Goal: Task Accomplishment & Management: Manage account settings

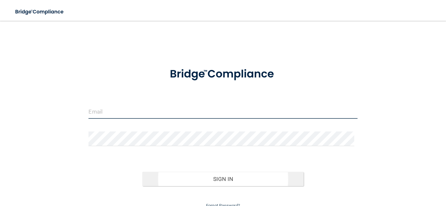
type input "[PERSON_NAME][EMAIL_ADDRESS][DOMAIN_NAME]"
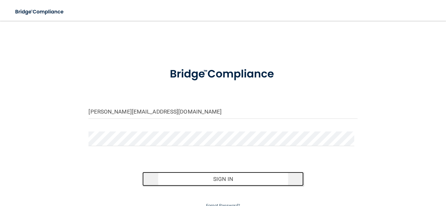
click at [206, 183] on button "Sign In" at bounding box center [222, 179] width 161 height 14
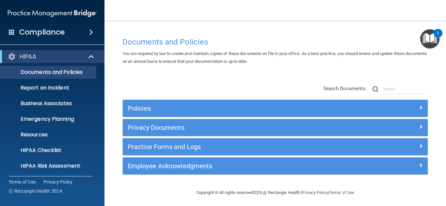
click at [91, 34] on span at bounding box center [91, 32] width 4 height 8
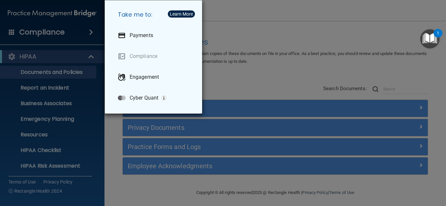
click at [91, 34] on div "Take me to: Payments Compliance Engagement Cyber Quant" at bounding box center [223, 103] width 446 height 206
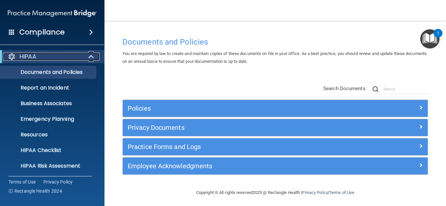
click at [89, 58] on span at bounding box center [92, 57] width 6 height 8
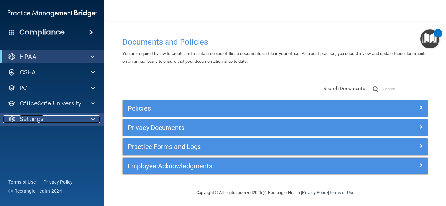
click at [94, 122] on span at bounding box center [93, 119] width 4 height 8
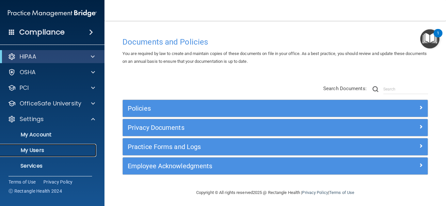
click at [85, 148] on p "My Users" at bounding box center [48, 150] width 89 height 7
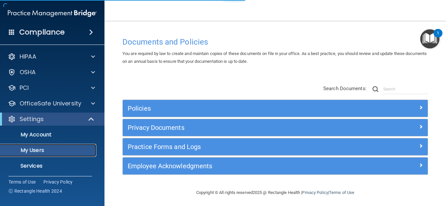
select select "20"
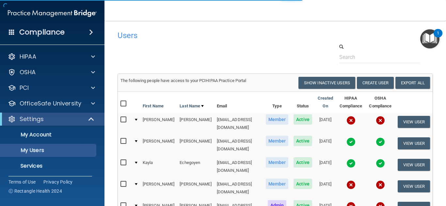
click at [123, 105] on input "checkbox" at bounding box center [124, 103] width 8 height 5
checkbox input "true"
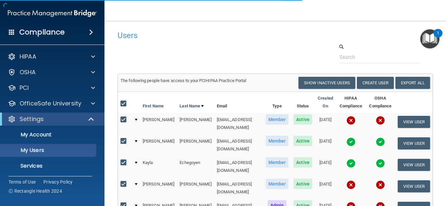
checkbox input "true"
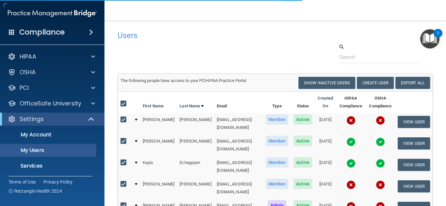
checkbox input "true"
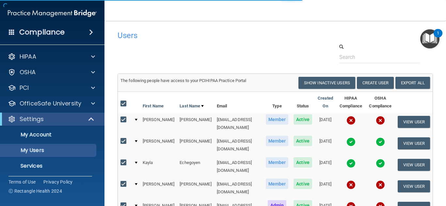
checkbox input "true"
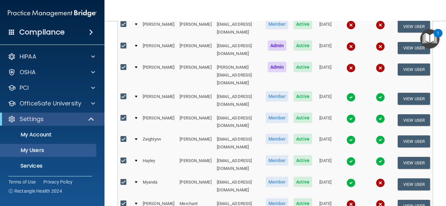
scroll to position [195, 0]
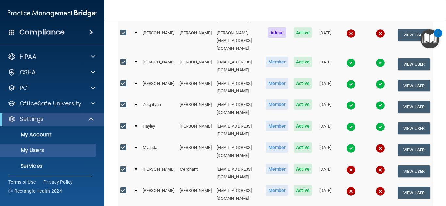
click at [123, 124] on input "checkbox" at bounding box center [124, 126] width 8 height 5
checkbox input "false"
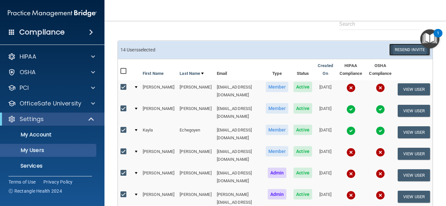
click at [405, 50] on button "Resend Invite" at bounding box center [409, 50] width 41 height 12
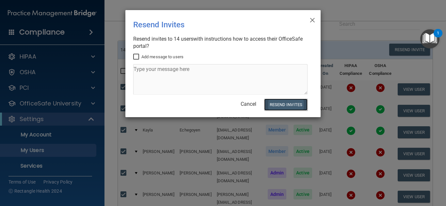
click at [276, 103] on button "Resend Invites" at bounding box center [285, 105] width 43 height 12
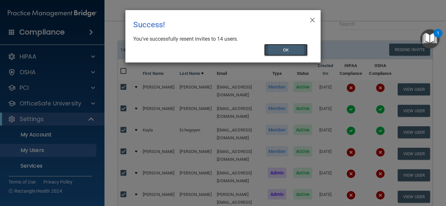
click at [285, 52] on button "OK" at bounding box center [286, 50] width 44 height 12
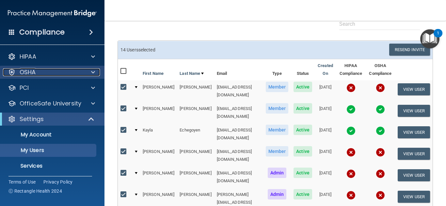
click at [89, 69] on div at bounding box center [92, 72] width 16 height 8
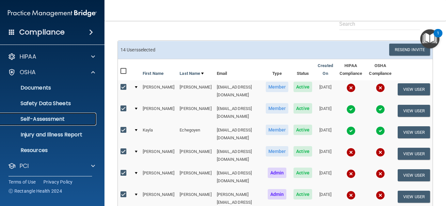
click at [68, 114] on link "Self-Assessment" at bounding box center [44, 119] width 103 height 13
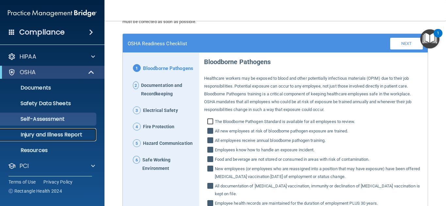
click at [32, 137] on p "Injury and Illness Report" at bounding box center [48, 135] width 89 height 7
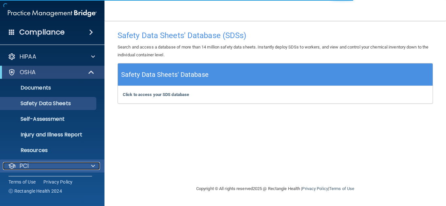
click at [94, 165] on span at bounding box center [93, 166] width 4 height 8
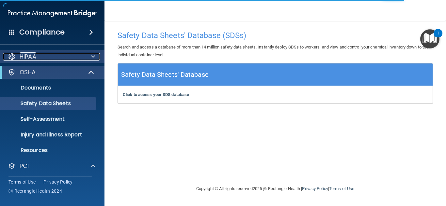
click at [91, 59] on span at bounding box center [93, 57] width 4 height 8
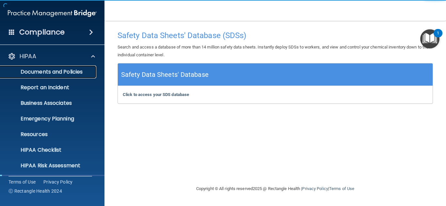
click at [80, 70] on p "Documents and Policies" at bounding box center [48, 72] width 89 height 7
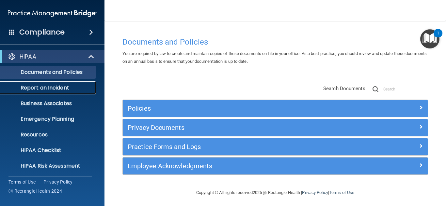
click at [74, 93] on link "Report an Incident" at bounding box center [44, 88] width 103 height 13
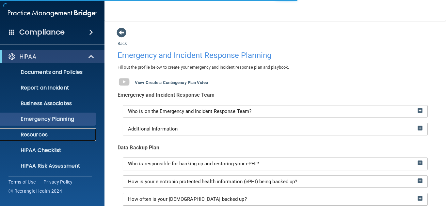
click at [67, 134] on p "Resources" at bounding box center [48, 135] width 89 height 7
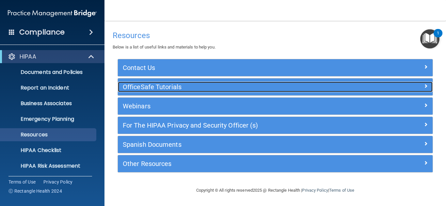
click at [199, 86] on h5 "OfficeSafe Tutorials" at bounding box center [236, 87] width 226 height 7
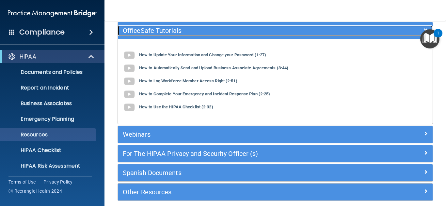
scroll to position [85, 0]
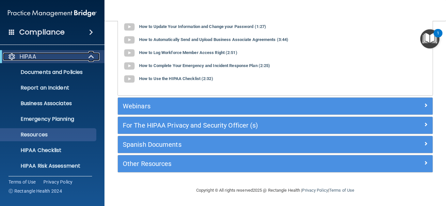
click at [92, 55] on span at bounding box center [92, 57] width 6 height 8
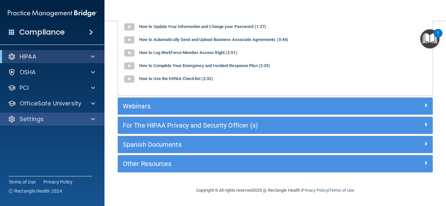
click at [89, 115] on div "Settings" at bounding box center [52, 119] width 105 height 13
click at [95, 119] on div at bounding box center [92, 119] width 16 height 8
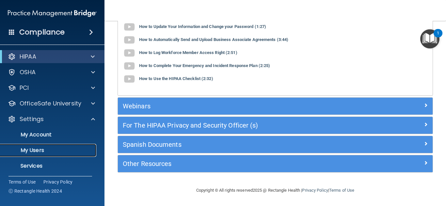
click at [72, 147] on p "My Users" at bounding box center [48, 150] width 89 height 7
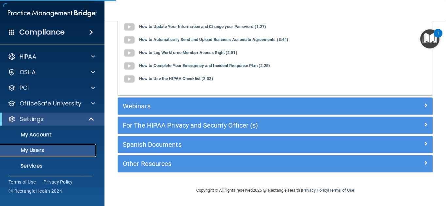
click at [36, 147] on p "My Users" at bounding box center [48, 150] width 89 height 7
select select "20"
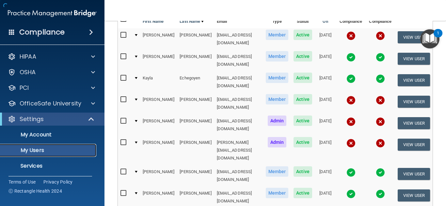
scroll to position [261, 0]
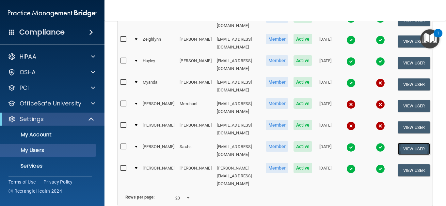
click at [406, 143] on button "View User" at bounding box center [413, 149] width 32 height 12
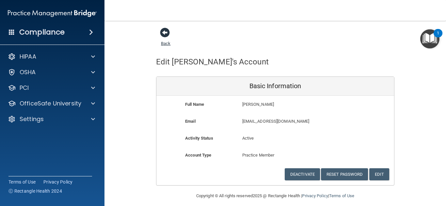
click at [162, 32] on span at bounding box center [165, 33] width 10 height 10
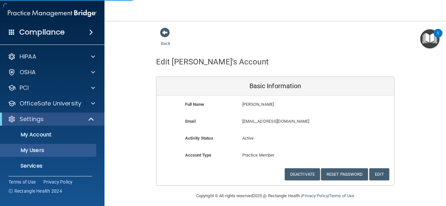
select select "20"
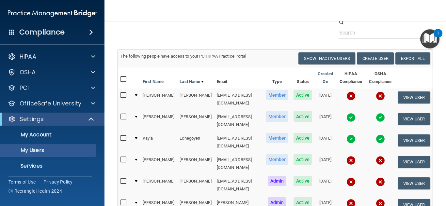
scroll to position [19, 0]
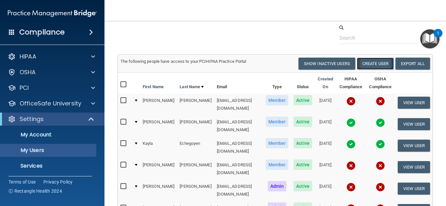
click at [383, 62] on button "Create User" at bounding box center [375, 64] width 37 height 12
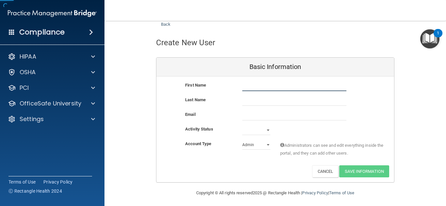
click at [279, 90] on input "text" at bounding box center [294, 87] width 104 height 10
type input "Emily"
type input "Williams"
click at [250, 116] on input "email" at bounding box center [294, 116] width 104 height 10
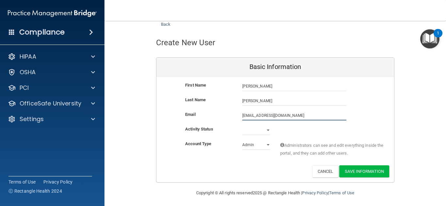
type input "emilyrwms@gmail.com"
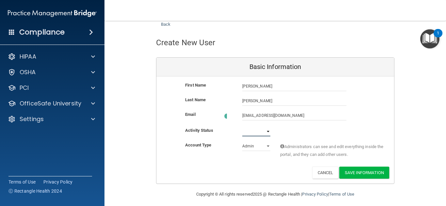
click at [264, 130] on select "Active Inactive" at bounding box center [256, 132] width 28 height 10
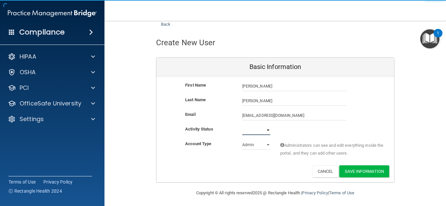
select select "active"
click at [242, 126] on select "Active Inactive" at bounding box center [256, 131] width 28 height 10
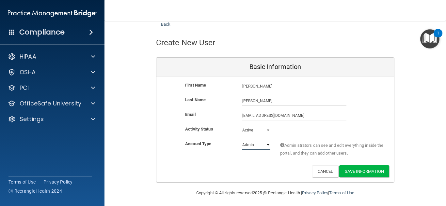
click at [264, 145] on select "Admin Member" at bounding box center [256, 145] width 28 height 10
select select "practice_member"
click at [242, 140] on select "Admin Member" at bounding box center [256, 145] width 28 height 10
click at [359, 173] on button "Save Information" at bounding box center [364, 172] width 50 height 12
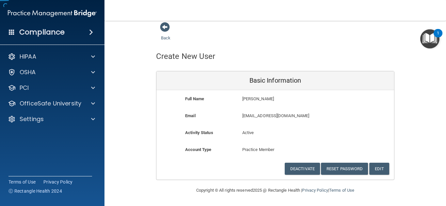
scroll to position [6, 0]
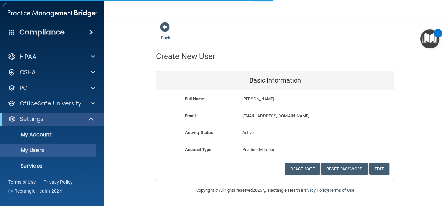
select select "20"
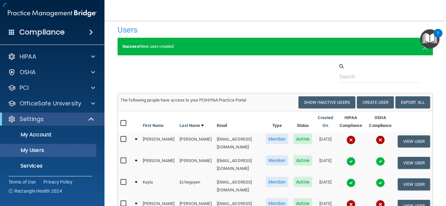
scroll to position [304, 0]
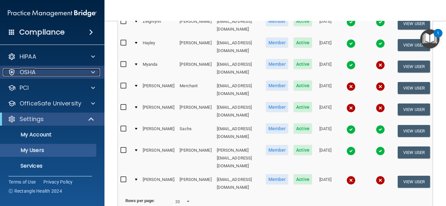
click at [91, 73] on span at bounding box center [93, 72] width 4 height 8
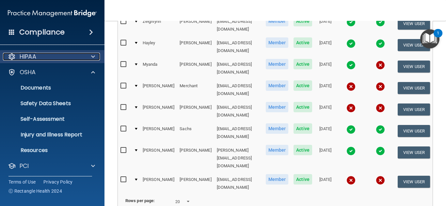
click at [94, 57] on span at bounding box center [93, 57] width 4 height 8
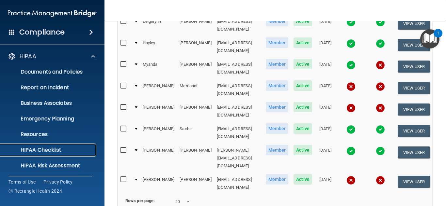
click at [60, 149] on p "HIPAA Checklist" at bounding box center [48, 150] width 89 height 7
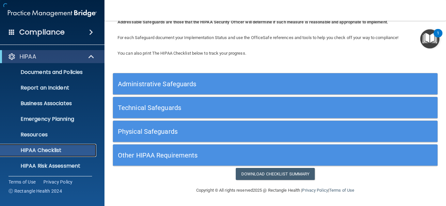
scroll to position [41, 0]
click at [91, 56] on span at bounding box center [92, 57] width 6 height 8
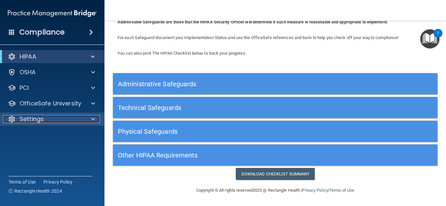
click at [94, 118] on span at bounding box center [93, 119] width 4 height 8
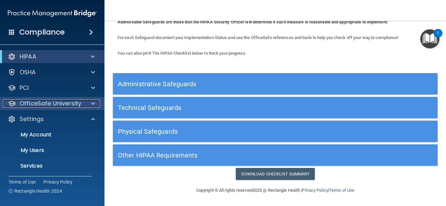
click at [88, 105] on div at bounding box center [92, 104] width 16 height 8
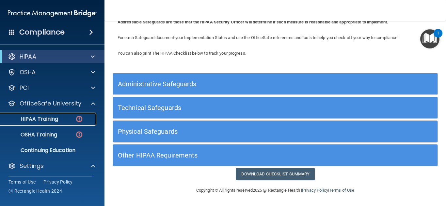
click at [54, 121] on p "HIPAA Training" at bounding box center [31, 119] width 54 height 7
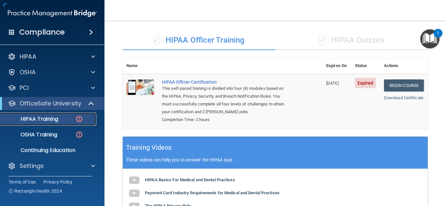
scroll to position [240, 0]
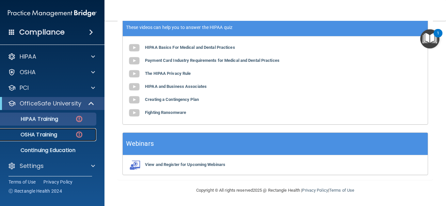
click at [56, 129] on link "OSHA Training" at bounding box center [44, 135] width 103 height 13
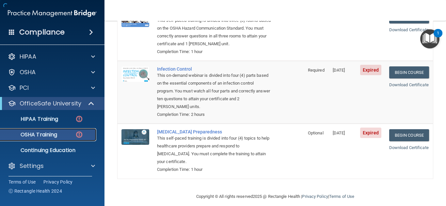
scroll to position [164, 0]
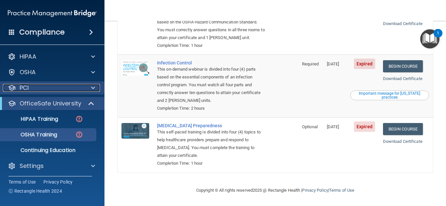
click at [97, 90] on div at bounding box center [92, 88] width 16 height 8
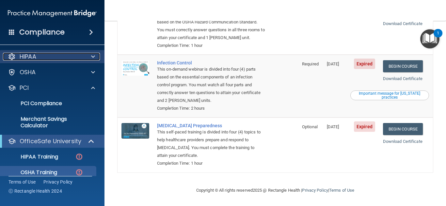
click at [92, 57] on span at bounding box center [93, 57] width 4 height 8
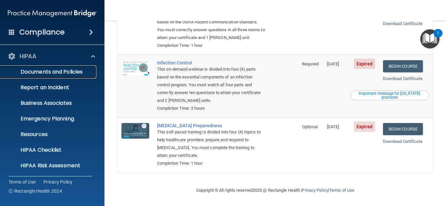
click at [86, 70] on p "Documents and Policies" at bounding box center [48, 72] width 89 height 7
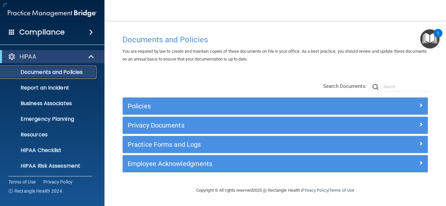
scroll to position [2, 0]
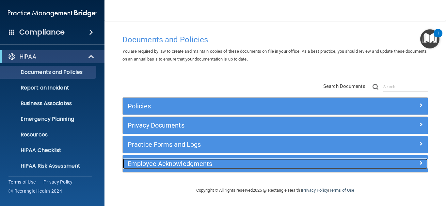
click at [398, 162] on div at bounding box center [389, 163] width 76 height 8
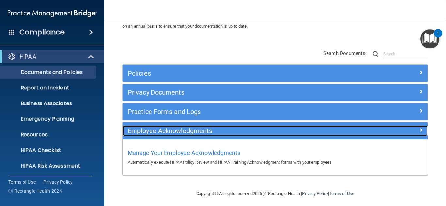
scroll to position [38, 0]
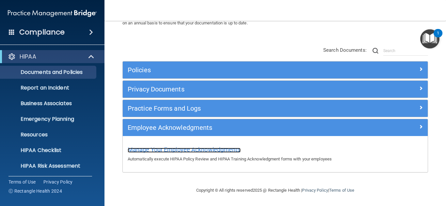
click at [173, 148] on span "Manage Your Employee Acknowledgments" at bounding box center [184, 149] width 113 height 7
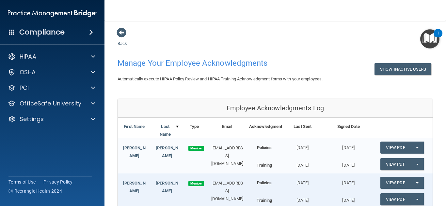
scroll to position [162, 0]
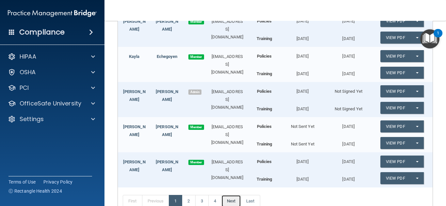
click at [234, 203] on link "Next" at bounding box center [231, 201] width 20 height 12
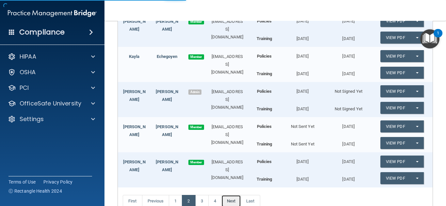
click at [232, 200] on link "Next" at bounding box center [231, 201] width 20 height 12
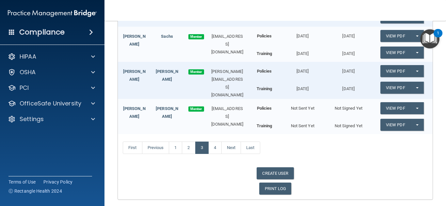
scroll to position [200, 0]
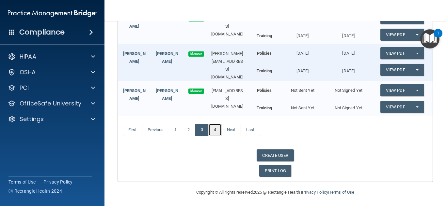
click at [216, 132] on link "4" at bounding box center [214, 130] width 13 height 12
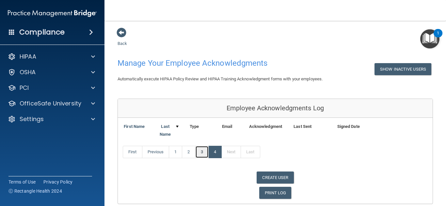
click at [201, 151] on link "3" at bounding box center [201, 152] width 13 height 12
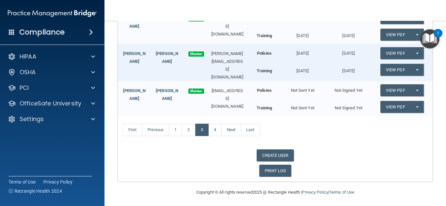
scroll to position [197, 0]
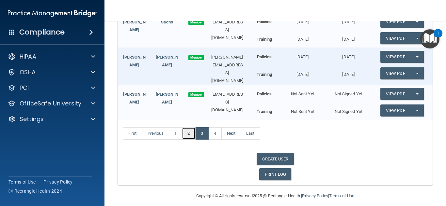
click at [188, 130] on link "2" at bounding box center [188, 134] width 13 height 12
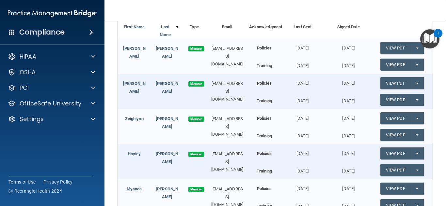
scroll to position [113, 0]
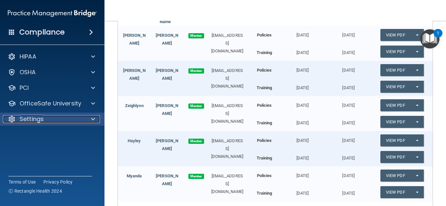
click at [93, 120] on span at bounding box center [93, 119] width 4 height 8
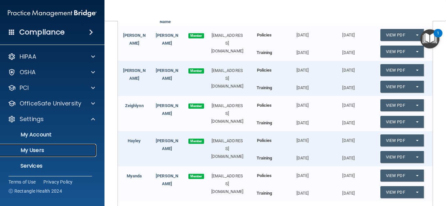
click at [84, 148] on p "My Users" at bounding box center [48, 150] width 89 height 7
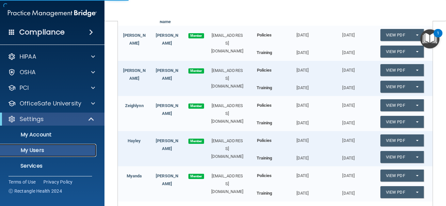
select select "20"
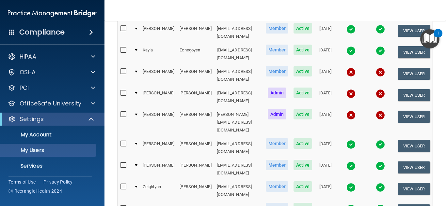
click at [347, 205] on img at bounding box center [350, 209] width 9 height 9
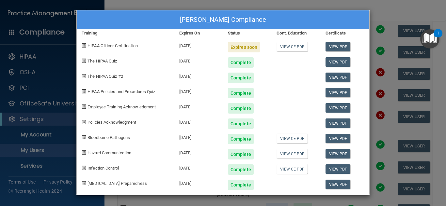
click at [431, 92] on div "Hayley Malinowski's Compliance Training Expires On Status Cont. Education Certi…" at bounding box center [223, 103] width 446 height 206
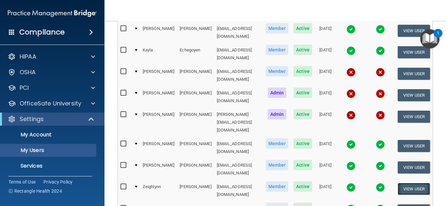
click at [404, 183] on button "View User" at bounding box center [413, 189] width 32 height 12
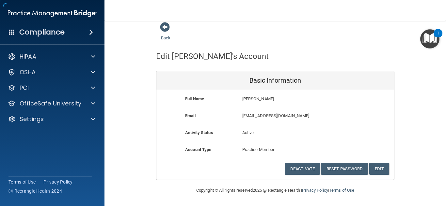
scroll to position [6, 0]
click at [163, 29] on span at bounding box center [165, 27] width 10 height 10
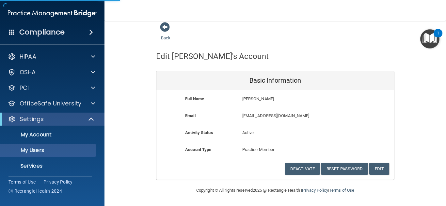
select select "20"
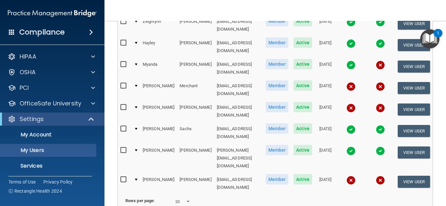
scroll to position [116, 0]
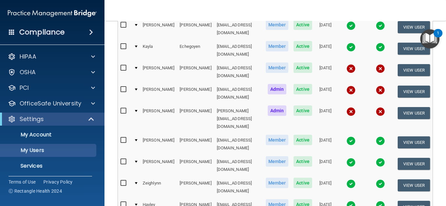
click at [346, 180] on img at bounding box center [350, 184] width 9 height 9
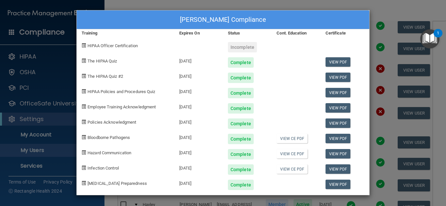
click at [383, 38] on div "Zeighlynn Larson's Compliance Training Expires On Status Cont. Education Certif…" at bounding box center [223, 103] width 446 height 206
